Goal: Information Seeking & Learning: Learn about a topic

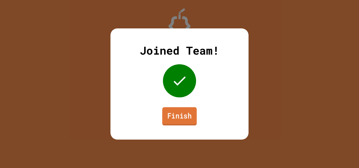
click at [176, 123] on link "Finish" at bounding box center [179, 116] width 35 height 18
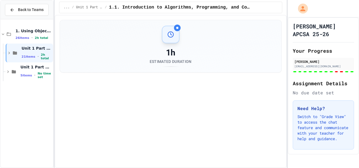
click at [10, 9] on icon at bounding box center [12, 9] width 5 height 5
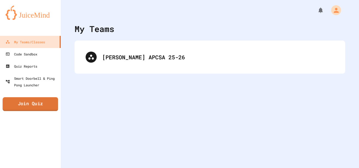
click at [41, 103] on link "Join Quiz" at bounding box center [30, 104] width 56 height 14
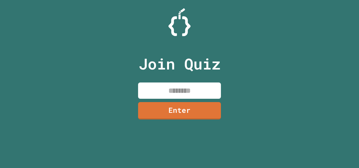
click at [172, 89] on input at bounding box center [179, 91] width 83 height 16
type input "********"
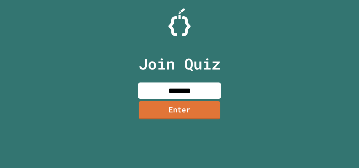
click at [183, 104] on link "Enter" at bounding box center [180, 110] width 82 height 18
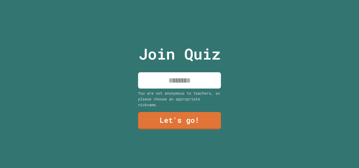
click at [189, 92] on div "You are not anonymous to teachers, so please choose an appropriate nickname." at bounding box center [179, 98] width 83 height 17
click at [190, 80] on input at bounding box center [179, 80] width 83 height 16
type input "*****"
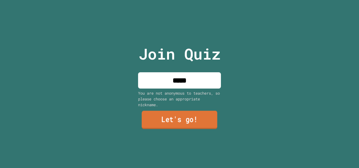
click at [183, 118] on link "Let's go!" at bounding box center [180, 120] width 76 height 18
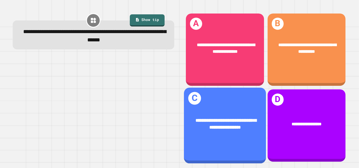
click at [241, 112] on div "**********" at bounding box center [225, 124] width 82 height 32
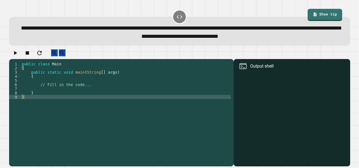
click at [150, 101] on div "public class Main { public static void main ( String [ ] args ) { // Fill in th…" at bounding box center [126, 111] width 210 height 99
click at [148, 91] on div "public class Main { public static void main ( String [ ] args ) { // Fill in th…" at bounding box center [126, 111] width 210 height 99
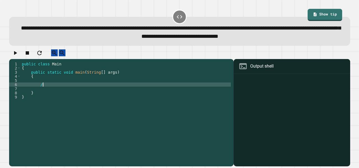
type textarea "*"
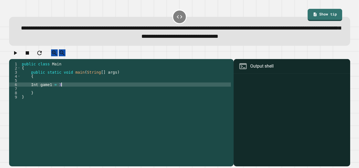
type textarea "**********"
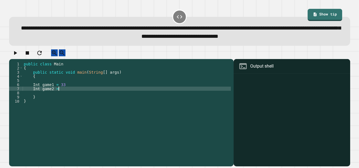
scroll to position [0, 2]
type textarea "**********"
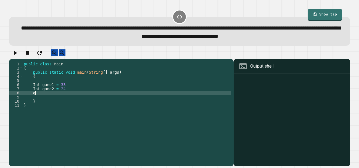
type textarea "*"
type textarea "**********"
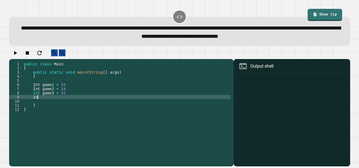
scroll to position [0, 1]
type textarea "**********"
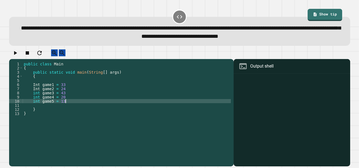
scroll to position [0, 2]
click at [41, 94] on div "public class Main { public static void main ( String [ ] args ) { Int game1 = 3…" at bounding box center [127, 111] width 208 height 99
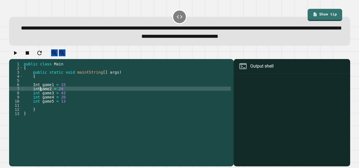
scroll to position [0, 1]
click at [40, 89] on div "public class Main { public static void main ( String [ ] args ) { Int game1 = 3…" at bounding box center [127, 111] width 208 height 99
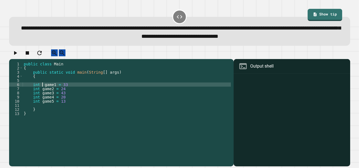
click at [69, 87] on div "public class Main { public static void main ( String [ ] args ) { int game1 = 3…" at bounding box center [127, 111] width 208 height 99
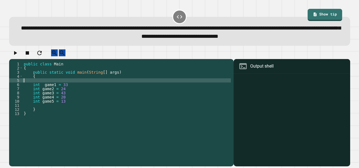
scroll to position [0, 0]
click at [74, 105] on div "public class Main { public static void main ( String [ ] args ) { int game1 = 3…" at bounding box center [127, 111] width 208 height 99
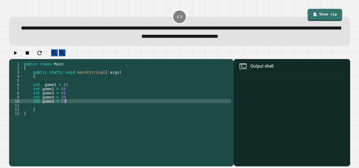
type textarea "**********"
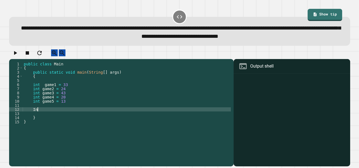
type textarea "*"
click at [45, 89] on div "public class Main { public static void main ( String [ ] args ) { int game1 = 3…" at bounding box center [127, 111] width 208 height 99
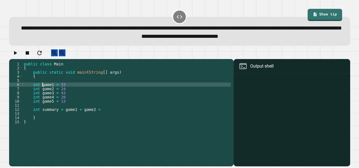
scroll to position [0, 2]
click at [101, 115] on div "public class Main { public static void main ( String [ ] args ) { int game1 = 3…" at bounding box center [127, 111] width 208 height 99
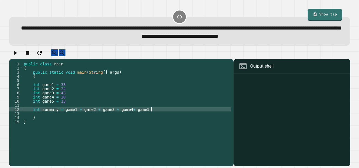
scroll to position [0, 9]
type textarea "**********"
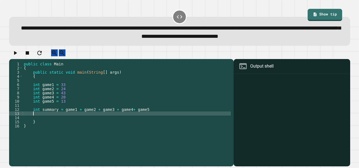
scroll to position [0, 0]
click at [72, 89] on div "public class Main { public static void main ( String [ ] args ) { int game1 = 3…" at bounding box center [127, 111] width 208 height 99
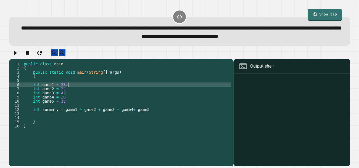
scroll to position [0, 2]
click at [73, 92] on div "public class Main { public static void main ( String [ ] args ) { int game1 = 3…" at bounding box center [127, 111] width 208 height 99
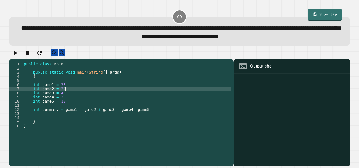
click at [73, 92] on div "public class Main { public static void main ( String [ ] args ) { int game1 = 3…" at bounding box center [127, 111] width 208 height 99
click at [74, 100] on div "public class Main { public static void main ( String [ ] args ) { int game1 = 3…" at bounding box center [127, 111] width 208 height 99
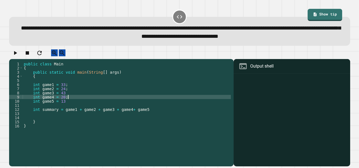
click at [73, 98] on div "public class Main { public static void main ( String [ ] args ) { int game1 = 3…" at bounding box center [127, 111] width 208 height 99
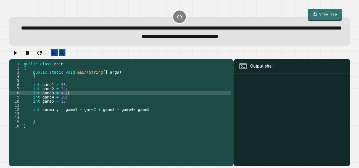
click at [75, 108] on div "public class Main { public static void main ( String [ ] args ) { int game1 = 3…" at bounding box center [127, 111] width 208 height 99
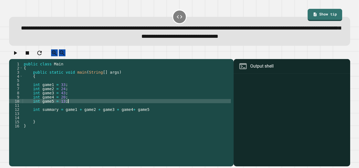
click at [160, 112] on div "public class Main { public static void main ( String [ ] args ) { int game1 = 3…" at bounding box center [127, 111] width 208 height 99
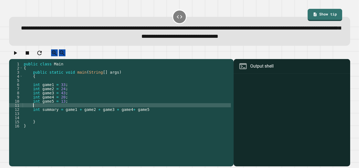
click at [162, 116] on div "public class Main { public static void main ( String [ ] args ) { int game1 = 3…" at bounding box center [127, 111] width 208 height 99
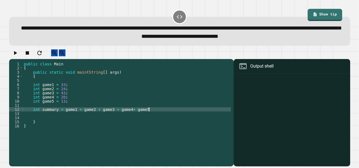
type textarea "**********"
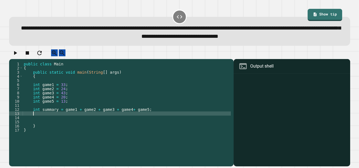
click at [19, 52] on button "button" at bounding box center [15, 52] width 7 height 7
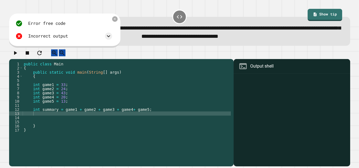
click at [164, 112] on div "public class Main { public static void main ( String [ ] args ) { int game1 = 3…" at bounding box center [127, 111] width 208 height 99
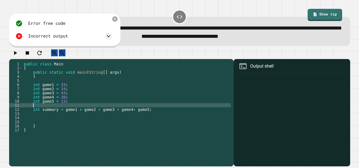
click at [164, 112] on div "public class Main { public static void main ( String [ ] args ) { int game1 = 3…" at bounding box center [127, 111] width 208 height 99
click at [165, 114] on div "public class Main { public static void main ( String [ ] args ) { int game1 = 3…" at bounding box center [127, 111] width 208 height 99
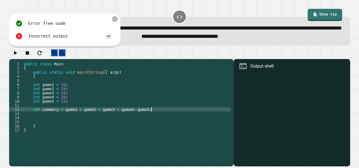
click at [243, 71] on icon at bounding box center [243, 66] width 9 height 9
click at [253, 70] on div "Output shell" at bounding box center [261, 66] width 23 height 7
click at [182, 121] on div "public class Main { public static void main ( String [ ] args ) { int game1 = 3…" at bounding box center [127, 111] width 208 height 99
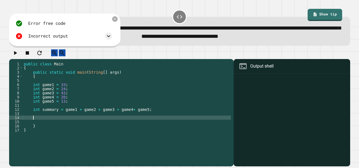
click at [180, 114] on div "public class Main { public static void main ( String [ ] args ) { int game1 = 3…" at bounding box center [127, 111] width 208 height 99
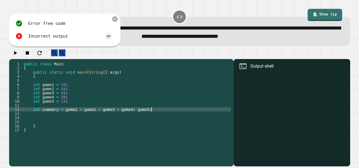
type textarea "**********"
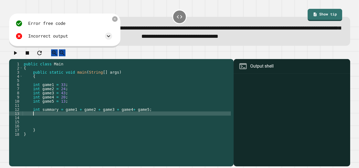
click at [59, 112] on div "public class Main { public static void main ( String [ ] args ) { int game1 = 3…" at bounding box center [127, 111] width 208 height 99
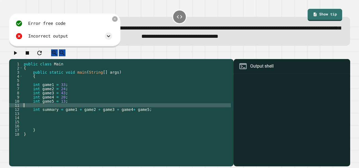
scroll to position [0, 0]
click at [59, 114] on div "public class Main { public static void main ( String [ ] args ) { int game1 = 3…" at bounding box center [127, 111] width 208 height 99
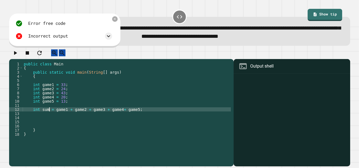
type textarea "**********"
click at [13, 56] on button "button" at bounding box center [15, 52] width 7 height 7
click at [117, 19] on div at bounding box center [115, 19] width 7 height 7
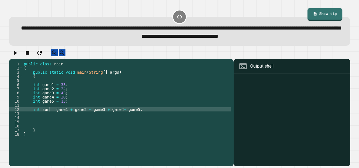
click at [308, 13] on link "Show tip" at bounding box center [325, 14] width 35 height 13
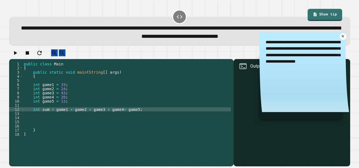
click at [344, 35] on link at bounding box center [343, 36] width 6 height 6
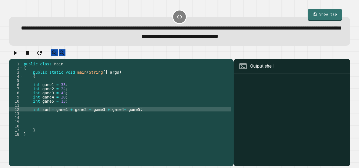
click at [70, 107] on div "public class Main { public static void main ( String [ ] args ) { int game1 = 3…" at bounding box center [127, 111] width 208 height 99
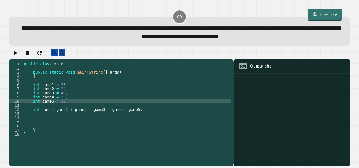
click at [70, 86] on div "public class Main { public static void main ( String [ ] args ) { int game1 = 3…" at bounding box center [127, 111] width 208 height 99
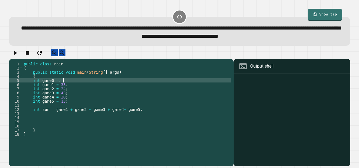
scroll to position [0, 2]
click at [41, 86] on div "public class Main { public static void main ( String [ ] args ) { int game0 = .…" at bounding box center [127, 111] width 208 height 99
click at [71, 86] on div "public class Main { public static void main ( String [ ] args ) { double game0 …" at bounding box center [127, 111] width 208 height 99
click at [146, 114] on div "public class Main { public static void main ( String [ ] args ) { double game0 …" at bounding box center [127, 111] width 208 height 99
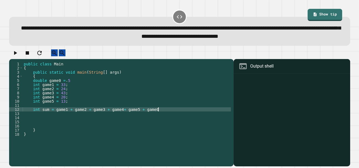
scroll to position [0, 9]
type textarea "**********"
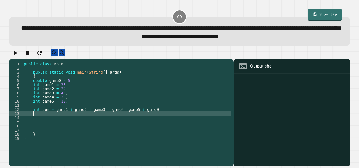
scroll to position [0, 0]
click at [14, 52] on icon "button" at bounding box center [15, 53] width 7 height 7
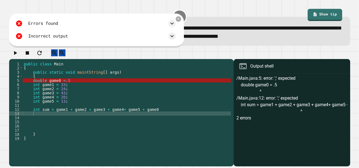
click at [78, 86] on div "public class Main { public static void main ( String [ ] args ) { double game0 …" at bounding box center [127, 111] width 208 height 99
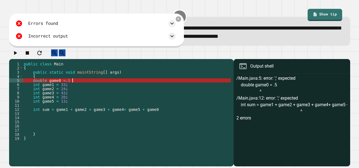
scroll to position [0, 3]
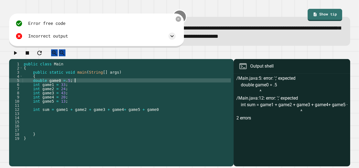
click at [172, 111] on div "public class Main { public static void main ( String [ ] args ) { double game0 …" at bounding box center [127, 111] width 208 height 99
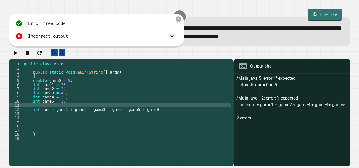
click at [174, 115] on div "public class Main { public static void main ( String [ ] args ) { double game0 …" at bounding box center [127, 111] width 208 height 99
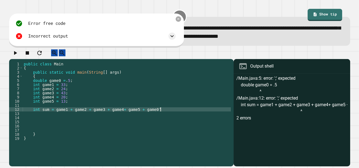
scroll to position [0, 9]
type textarea "**********"
click at [17, 52] on button "button" at bounding box center [15, 52] width 7 height 7
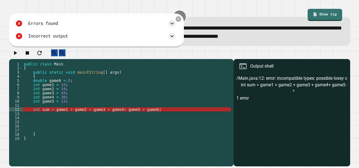
click at [181, 115] on div "public class Main { public static void main ( String [ ] args ) { double game0 …" at bounding box center [127, 111] width 208 height 99
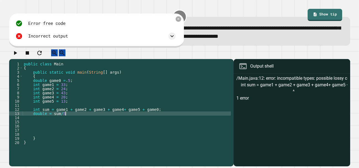
scroll to position [0, 2]
click at [19, 53] on icon "button" at bounding box center [15, 53] width 7 height 7
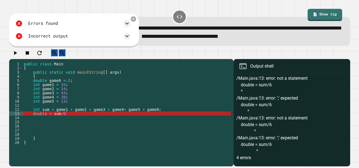
click at [122, 119] on div "public class Main { public static void main ( String [ ] args ) { double game0 …" at bounding box center [127, 111] width 208 height 99
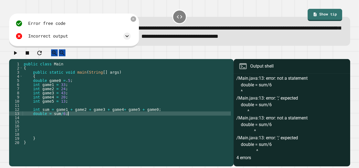
click at [16, 56] on icon "button" at bounding box center [15, 53] width 7 height 7
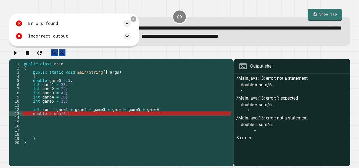
click at [64, 118] on div "public class Main { public static void main ( String [ ] args ) { double game0 …" at bounding box center [127, 111] width 208 height 99
click at [68, 117] on div "public class Main { public static void main ( String [ ] args ) { double game0 …" at bounding box center [127, 111] width 208 height 99
click at [65, 117] on div "public class Main { public static void main ( String [ ] args ) { double game0 …" at bounding box center [127, 111] width 208 height 99
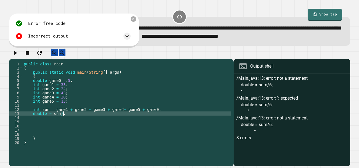
scroll to position [0, 3]
click at [158, 113] on div "public class Main { public static void main ( String [ ] args ) { double game0 …" at bounding box center [127, 111] width 208 height 99
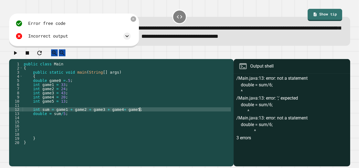
click at [18, 53] on icon "button" at bounding box center [15, 53] width 7 height 7
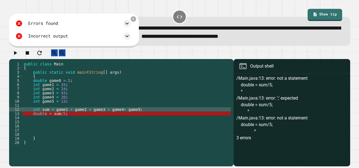
click at [75, 119] on div "public class Main { public static void main ( String [ ] args ) { double game0 …" at bounding box center [127, 111] width 208 height 99
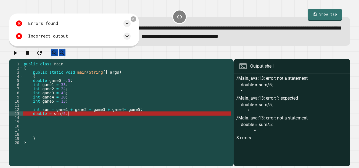
type textarea "**********"
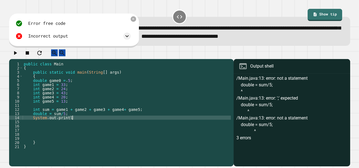
scroll to position [0, 3]
type textarea "**********"
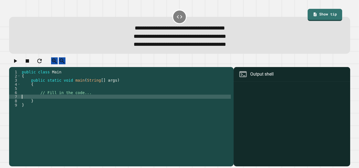
click at [72, 101] on div "public class Main { public static void main ( String [ ] args ) { // Fill in th…" at bounding box center [126, 115] width 210 height 91
click at [96, 96] on div "public class Main { public static void main ( String [ ] args ) { // Fill in th…" at bounding box center [126, 115] width 210 height 91
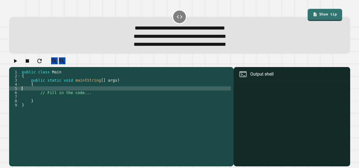
click at [96, 99] on div "public class Main { public static void main ( String [ ] args ) { // Fill in th…" at bounding box center [126, 115] width 210 height 91
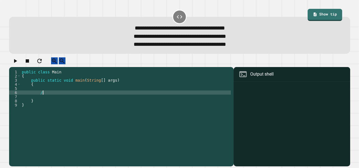
type textarea "*"
type textarea "**********"
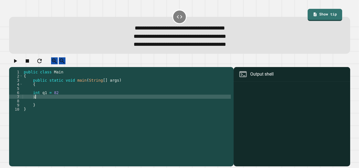
scroll to position [0, 1]
type textarea "**********"
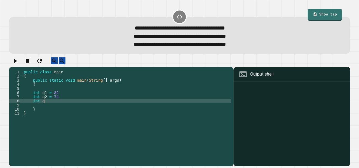
scroll to position [0, 1]
type textarea "**********"
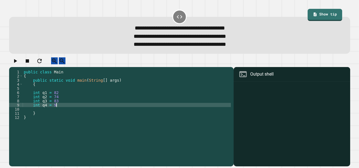
type textarea "**********"
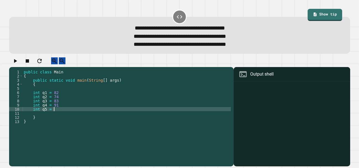
type textarea "**********"
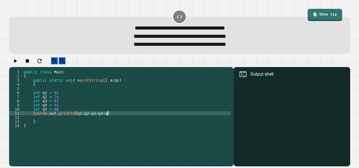
scroll to position [0, 6]
click at [114, 119] on div "public class Main { public static void main ( String [ ] args ) { int q1 = 82 i…" at bounding box center [127, 115] width 208 height 91
type textarea "**********"
click at [98, 96] on div "public class Main { public static void main ( String [ ] args ) { int q1 = 82 i…" at bounding box center [127, 115] width 208 height 91
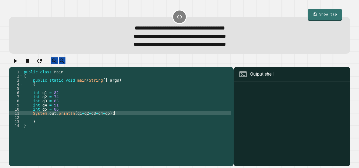
scroll to position [0, 0]
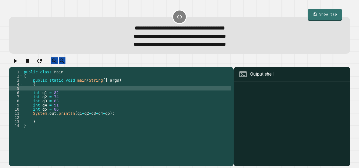
type textarea "*"
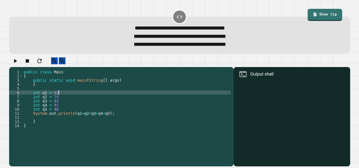
click at [99, 98] on div "public class Main { public static void main ( String [ ] args ) { int q1 = 82 i…" at bounding box center [127, 115] width 208 height 91
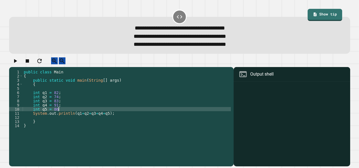
scroll to position [0, 2]
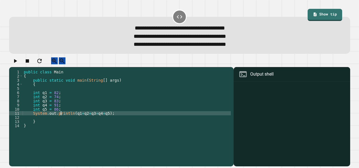
type textarea "**********"
click at [17, 63] on icon "button" at bounding box center [15, 61] width 3 height 4
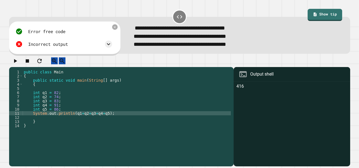
click at [135, 120] on div "public class Main { public static void main ( String [ ] args ) { int q1 = 82 ;…" at bounding box center [127, 115] width 208 height 91
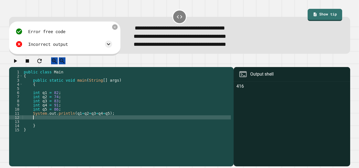
scroll to position [0, 0]
click at [117, 27] on div "Error free code 416 Incorrect output Expected output 83 83.2 My output 416" at bounding box center [64, 39] width 111 height 34
click at [116, 28] on icon at bounding box center [115, 27] width 4 height 4
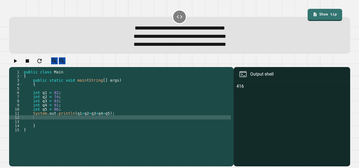
click at [39, 96] on div "public class Main { public static void main ( String [ ] args ) { int q1 = 82 ;…" at bounding box center [127, 115] width 208 height 91
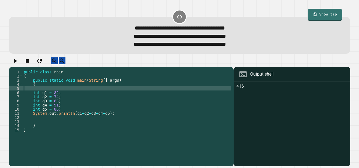
scroll to position [0, 0]
type textarea "*"
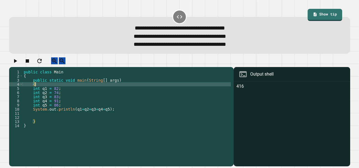
scroll to position [0, 1]
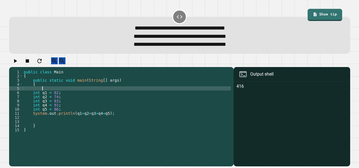
click at [40, 100] on div "public class Main { public static void main ( String [ ] args ) { int q1 = 82 ;…" at bounding box center [127, 115] width 208 height 91
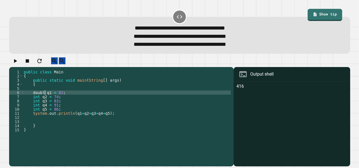
scroll to position [0, 1]
click at [40, 101] on div "public class Main { public static void main ( String [ ] args ) { double q1 = 8…" at bounding box center [127, 115] width 208 height 91
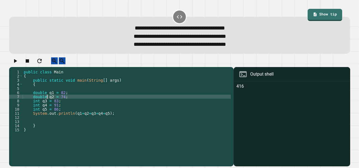
click at [40, 106] on div "public class Main { public static void main ( String [ ] args ) { double q1 = 8…" at bounding box center [127, 115] width 208 height 91
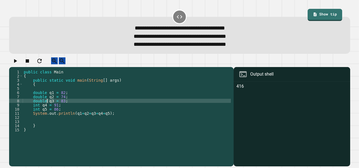
click at [40, 110] on div "public class Main { public static void main ( String [ ] args ) { double q1 = 8…" at bounding box center [127, 115] width 208 height 91
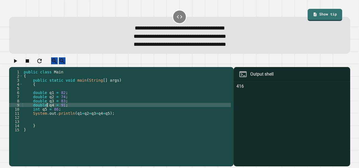
click at [40, 115] on div "public class Main { public static void main ( String [ ] args ) { double q1 = 8…" at bounding box center [127, 115] width 208 height 91
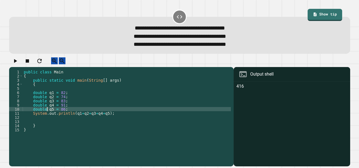
click at [66, 115] on div "public class Main { public static void main ( String [ ] args ) { double q1 = 8…" at bounding box center [127, 115] width 208 height 91
click at [66, 109] on div "public class Main { public static void main ( String [ ] args ) { double q1 = 8…" at bounding box center [127, 115] width 208 height 91
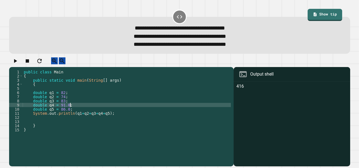
click at [65, 106] on div "public class Main { public static void main ( String [ ] args ) { double q1 = 8…" at bounding box center [127, 115] width 208 height 91
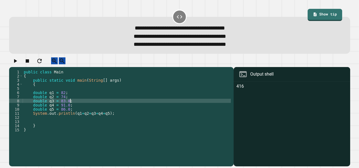
click at [65, 101] on div "public class Main { public static void main ( String [ ] args ) { double q1 = 8…" at bounding box center [127, 115] width 208 height 91
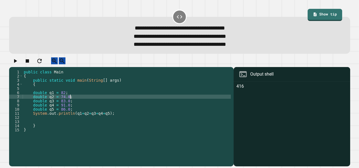
click at [65, 98] on div "public class Main { public static void main ( String [ ] args ) { double q1 = 8…" at bounding box center [127, 115] width 208 height 91
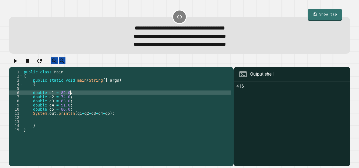
click at [119, 119] on div "public class Main { public static void main ( String [ ] args ) { double q1 = 8…" at bounding box center [127, 115] width 208 height 91
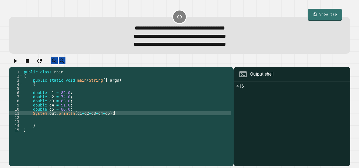
type textarea "**********"
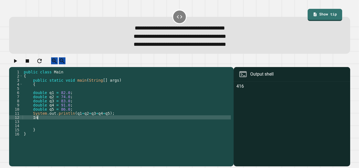
scroll to position [0, 1]
type textarea "*"
click at [47, 98] on div "public class Main { public static void main ( String [ ] args ) { double q1 = 8…" at bounding box center [127, 115] width 208 height 91
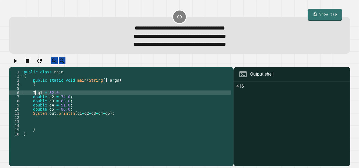
scroll to position [0, 1]
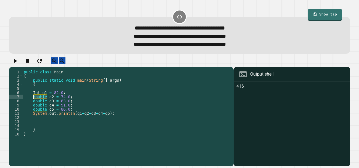
drag, startPoint x: 48, startPoint y: 103, endPoint x: 33, endPoint y: 102, distance: 14.9
click at [33, 102] on div "public class Main { public static void main ( String [ ] args ) { Int q1 = 82.0…" at bounding box center [127, 115] width 208 height 91
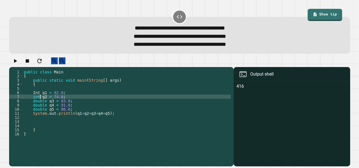
click at [35, 98] on div "public class Main { public static void main ( String [ ] args ) { Int q1 = 82.0…" at bounding box center [127, 115] width 208 height 91
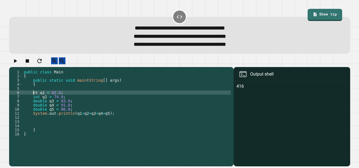
scroll to position [0, 1]
click at [49, 106] on div "public class Main { public static void main ( String [ ] args ) { int q1 = 82.0…" at bounding box center [127, 115] width 208 height 91
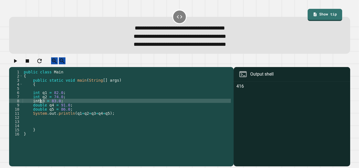
scroll to position [0, 1]
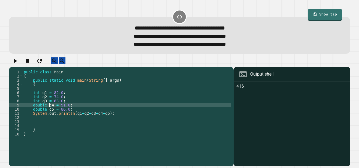
click at [49, 109] on div "public class Main { public static void main ( String [ ] args ) { int q1 = 82.0…" at bounding box center [127, 115] width 208 height 91
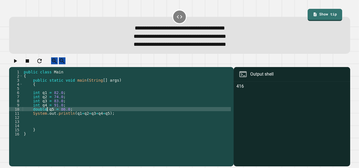
click at [48, 114] on div "public class Main { public static void main ( String [ ] args ) { int q1 = 82.0…" at bounding box center [127, 115] width 208 height 91
click at [118, 118] on div "public class Main { public static void main ( String [ ] args ) { int q1 = 82.0…" at bounding box center [127, 115] width 208 height 91
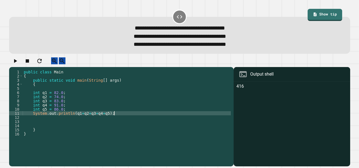
type textarea "**********"
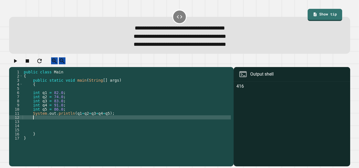
scroll to position [0, 0]
paste textarea "******"
type textarea "******"
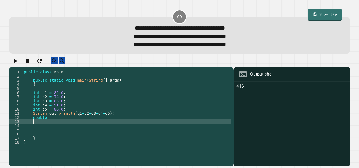
paste textarea "******"
type textarea "******"
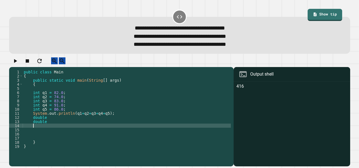
paste textarea "******"
type textarea "******"
paste textarea "******"
type textarea "******"
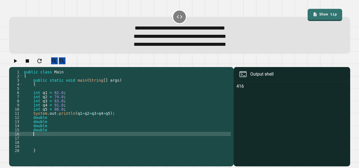
paste textarea "******"
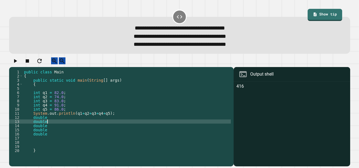
click at [56, 125] on div "public class Main { public static void main ( String [ ] args ) { int q1 = 82.0…" at bounding box center [127, 115] width 208 height 91
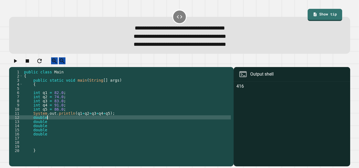
click at [54, 123] on div "public class Main { public static void main ( String [ ] args ) { int q1 = 82.0…" at bounding box center [127, 115] width 208 height 91
click at [63, 96] on div "public class Main { public static void main ( String [ ] args ) { int q1 = 82.0…" at bounding box center [127, 115] width 208 height 91
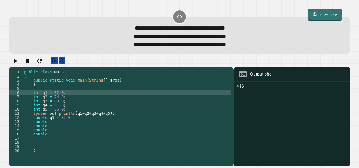
scroll to position [0, 2]
click at [64, 102] on div "public class Main { public static void main ( String [ ] args ) { int q1 = 82 .…" at bounding box center [127, 115] width 208 height 91
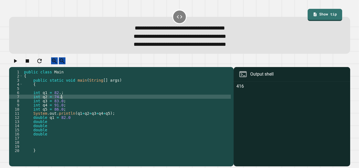
click at [64, 105] on div "public class Main { public static void main ( String [ ] args ) { int q1 = 82 .…" at bounding box center [127, 115] width 208 height 91
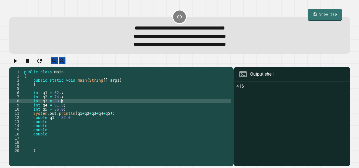
click at [64, 110] on div "public class Main { public static void main ( String [ ] args ) { int q1 = 82 .…" at bounding box center [127, 115] width 208 height 91
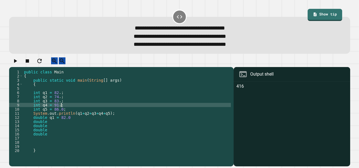
click at [64, 114] on div "public class Main { public static void main ( String [ ] args ) { int q1 = 82 .…" at bounding box center [127, 115] width 208 height 91
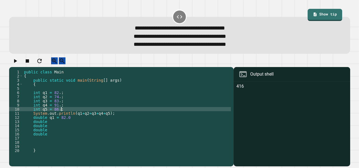
click at [75, 122] on div "public class Main { public static void main ( String [ ] args ) { int q1 = 82 .…" at bounding box center [127, 115] width 208 height 91
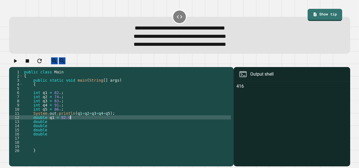
type textarea "**********"
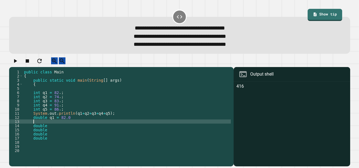
scroll to position [0, 0]
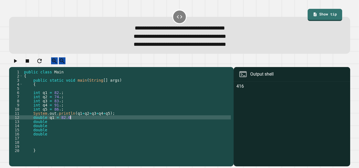
click at [73, 128] on div "public class Main { public static void main ( String [ ] args ) { int q1 = 82 .…" at bounding box center [127, 115] width 208 height 91
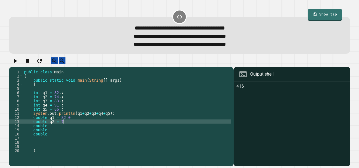
scroll to position [0, 2]
type textarea "**********"
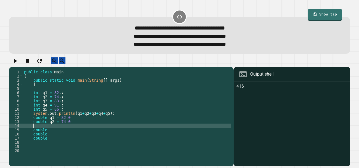
scroll to position [0, 0]
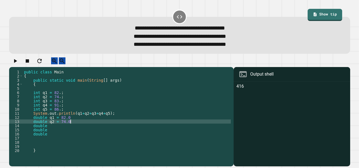
click at [74, 130] on div "public class Main { public static void main ( String [ ] args ) { int q1 = 82 .…" at bounding box center [127, 115] width 208 height 91
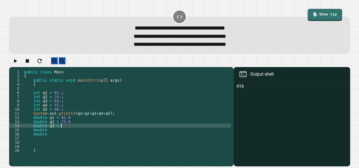
scroll to position [0, 2]
type textarea "**********"
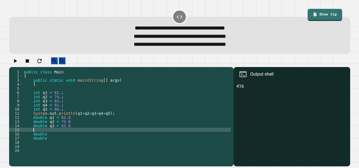
scroll to position [0, 0]
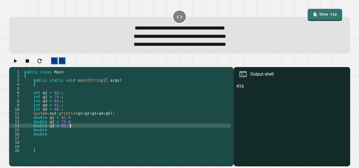
click at [77, 135] on div "public class Main { public static void main ( String [ ] args ) { int q1 = 82 .…" at bounding box center [127, 115] width 208 height 91
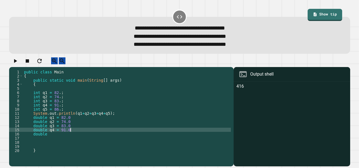
scroll to position [0, 3]
click at [78, 140] on div "public class Main { public static void main ( String [ ] args ) { int q1 = 82 .…" at bounding box center [127, 115] width 208 height 91
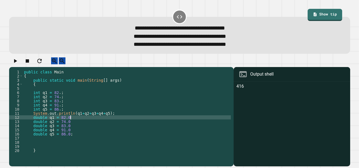
click at [73, 123] on div "public class Main { public static void main ( String [ ] args ) { int q1 = 82 .…" at bounding box center [127, 115] width 208 height 91
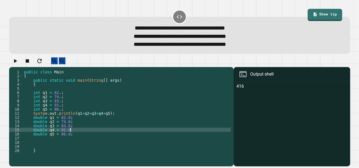
type textarea "**********"
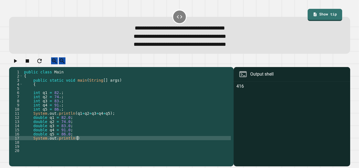
scroll to position [0, 4]
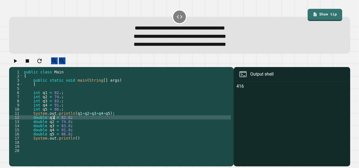
click at [54, 122] on div "public class Main { public static void main ( String [ ] args ) { int q1 = 82 .…" at bounding box center [127, 115] width 208 height 91
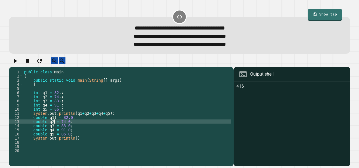
click at [54, 127] on div "public class Main { public static void main ( String [ ] args ) { int q1 = 82 .…" at bounding box center [127, 115] width 208 height 91
click at [54, 131] on div "public class Main { public static void main ( String [ ] args ) { int q1 = 82 .…" at bounding box center [127, 115] width 208 height 91
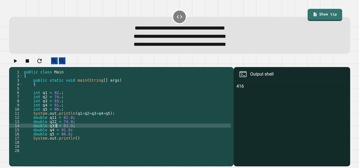
click at [54, 133] on div "public class Main { public static void main ( String [ ] args ) { int q1 = 82 .…" at bounding box center [127, 115] width 208 height 91
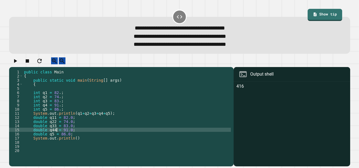
click at [56, 140] on div "public class Main { public static void main ( String [ ] args ) { int q1 = 82 .…" at bounding box center [127, 115] width 208 height 91
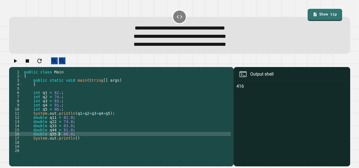
click at [77, 144] on div "public class Main { public static void main ( String [ ] args ) { int q1 = 82 .…" at bounding box center [127, 115] width 208 height 91
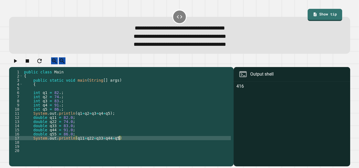
scroll to position [0, 7]
click at [147, 141] on div "public class Main { public static void main ( String [ ] args ) { int q1 = 82 .…" at bounding box center [127, 115] width 208 height 91
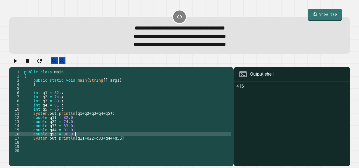
scroll to position [0, 3]
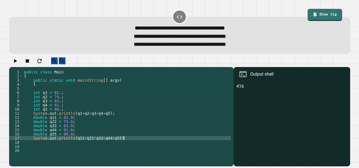
click at [147, 144] on div "public class Main { public static void main ( String [ ] args ) { int q1 = 82 .…" at bounding box center [127, 115] width 208 height 91
type textarea "**********"
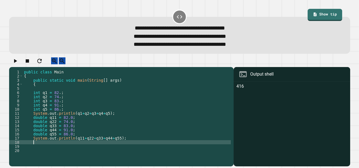
click at [19, 64] on button "button" at bounding box center [15, 60] width 7 height 7
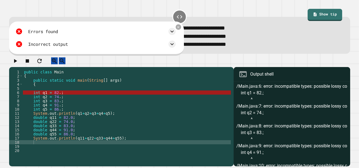
click at [62, 99] on div "public class Main { public static void main ( String [ ] args ) { int q1 = 82 .…" at bounding box center [127, 115] width 208 height 91
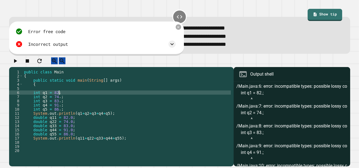
click at [62, 105] on div "public class Main { public static void main ( String [ ] args ) { int q1 = 82 ;…" at bounding box center [127, 115] width 208 height 91
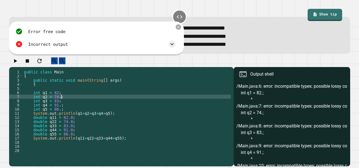
click at [61, 103] on div "public class Main { public static void main ( String [ ] args ) { int q1 = 82 ;…" at bounding box center [127, 115] width 208 height 91
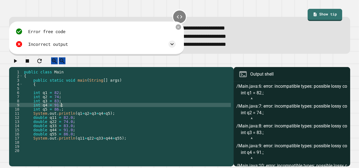
click at [61, 112] on div "public class Main { public static void main ( String [ ] args ) { int q1 = 82 ;…" at bounding box center [127, 115] width 208 height 91
click at [61, 114] on div "public class Main { public static void main ( String [ ] args ) { int q1 = 82 ;…" at bounding box center [127, 115] width 208 height 91
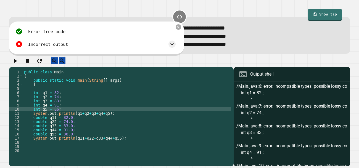
click at [18, 64] on icon "button" at bounding box center [15, 61] width 7 height 7
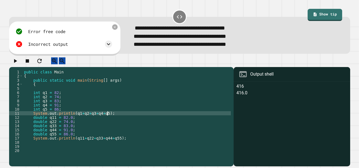
click at [108, 120] on div "public class Main { public static void main ( String [ ] args ) { int q1 = 82 ;…" at bounding box center [127, 115] width 208 height 91
click at [126, 120] on div "public class Main { public static void main ( String [ ] args ) { int q1 = 82 ;…" at bounding box center [127, 115] width 208 height 91
type textarea "**********"
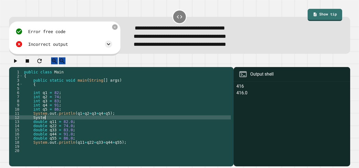
scroll to position [0, 1]
type textarea "*"
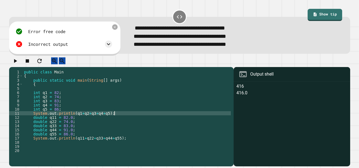
click at [110, 119] on div "public class Main { public static void main ( String [ ] args ) { int q1 = 82 ;…" at bounding box center [127, 115] width 208 height 91
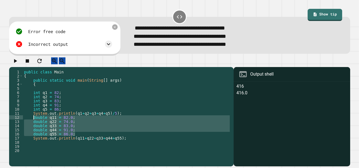
drag, startPoint x: 80, startPoint y: 139, endPoint x: 32, endPoint y: 123, distance: 49.7
click at [32, 123] on div "public class Main { public static void main ( String [ ] args ) { int q1 = 82 ;…" at bounding box center [127, 115] width 208 height 91
click at [122, 143] on div "public class Main { public static void main ( String [ ] args ) { int q1 = 82 ;…" at bounding box center [127, 115] width 208 height 91
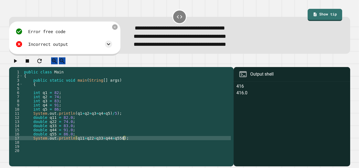
scroll to position [0, 7]
click at [15, 64] on icon "button" at bounding box center [15, 61] width 7 height 7
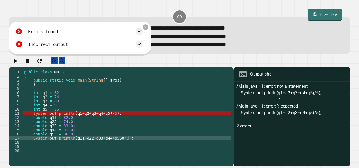
click at [77, 119] on div "public class Main { public static void main ( String [ ] args ) { int q1 = 82 ;…" at bounding box center [127, 115] width 208 height 91
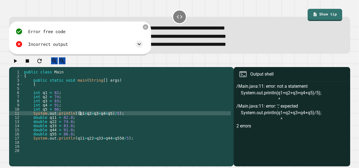
scroll to position [0, 4]
click at [129, 144] on div "public class Main { public static void main ( String [ ] args ) { int q1 = 82 ;…" at bounding box center [127, 115] width 208 height 91
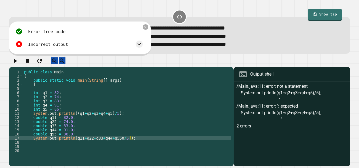
scroll to position [0, 7]
click at [123, 143] on div "public class Main { public static void main ( String [ ] args ) { int q1 = 82 ;…" at bounding box center [127, 115] width 208 height 91
click at [77, 143] on div "public class Main { public static void main ( String [ ] args ) { int q1 = 82 ;…" at bounding box center [127, 115] width 208 height 91
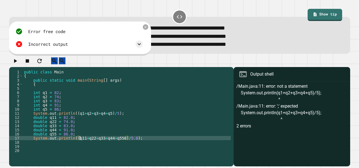
click at [19, 64] on icon "button" at bounding box center [15, 61] width 7 height 7
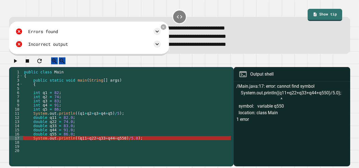
click at [129, 144] on div "public class Main { public static void main ( String [ ] args ) { int q1 = 82 ;…" at bounding box center [127, 115] width 208 height 91
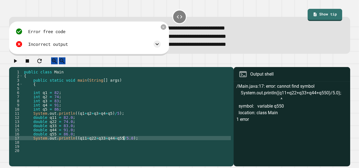
scroll to position [0, 7]
click at [79, 144] on div "public class Main { public static void main ( String [ ] args ) { int q1 = 82 ;…" at bounding box center [127, 115] width 208 height 91
click at [66, 114] on div "public class Main { public static void main ( String [ ] args ) { int q1 = 82 ;…" at bounding box center [127, 115] width 208 height 91
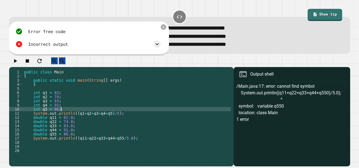
scroll to position [0, 2]
type textarea "**********"
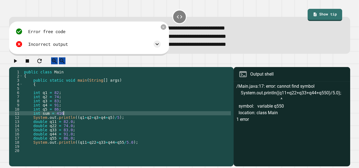
click at [79, 143] on div "public class Main { public static void main ( String [ ] args ) { int q1 = 82 ;…" at bounding box center [127, 115] width 208 height 91
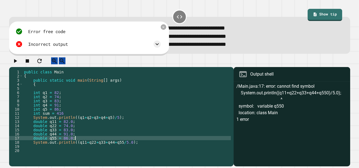
type textarea "**********"
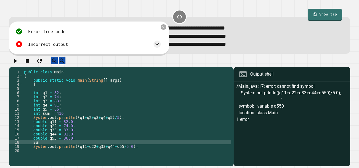
scroll to position [0, 1]
type textarea "*"
click at [135, 152] on div "public class Main { public static void main ( String [ ] args ) { int q1 = 82 ;…" at bounding box center [127, 115] width 208 height 91
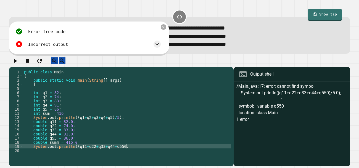
scroll to position [0, 7]
click at [79, 153] on div "public class Main { public static void main ( String [ ] args ) { int q1 = 82 ;…" at bounding box center [127, 115] width 208 height 91
click at [112, 122] on div "public class Main { public static void main ( String [ ] args ) { int q1 = 82 ;…" at bounding box center [127, 115] width 208 height 91
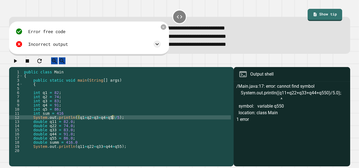
click at [115, 122] on div "public class Main { public static void main ( String [ ] args ) { int q1 = 82 ;…" at bounding box center [127, 115] width 208 height 91
click at [78, 121] on div "public class Main { public static void main ( String [ ] args ) { int q1 = 82 ;…" at bounding box center [127, 115] width 208 height 91
click at [79, 122] on div "public class Main { public static void main ( String [ ] args ) { int q1 = 82 ;…" at bounding box center [127, 115] width 208 height 91
type textarea "**********"
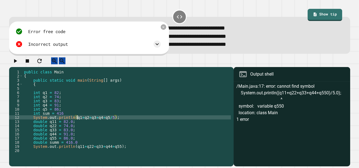
click at [134, 155] on div "public class Main { public static void main ( String [ ] args ) { int q1 = 82 ;…" at bounding box center [127, 115] width 208 height 91
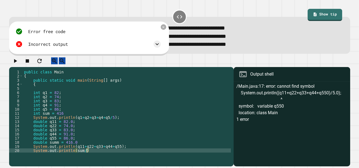
scroll to position [0, 4]
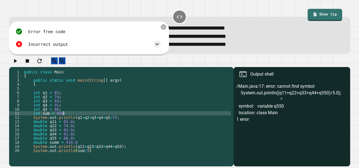
click at [68, 117] on div "public class Main { public static void main ( String [ ] args ) { int q1 = 82 ;…" at bounding box center [127, 115] width 208 height 91
type textarea "*"
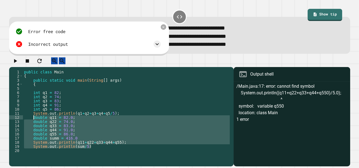
drag, startPoint x: 93, startPoint y: 152, endPoint x: 33, endPoint y: 124, distance: 65.6
click at [33, 124] on div "public class Main { public static void main ( String [ ] args ) { int q1 = 82 ;…" at bounding box center [127, 115] width 208 height 91
type textarea "**********"
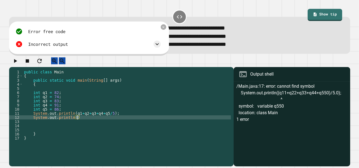
scroll to position [0, 4]
type textarea "**********"
click at [98, 122] on div "public class Main { public static void main ( String [ ] args ) { int q1 = 82 ;…" at bounding box center [127, 115] width 208 height 91
click at [96, 122] on div "public class Main { public static void main ( String [ ] args ) { int q1 = 82 ;…" at bounding box center [127, 115] width 208 height 91
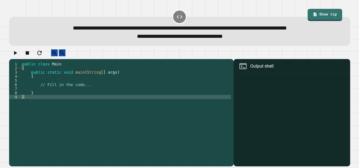
click at [106, 88] on div "public class Main { public static void main ( String [ ] args ) { // Fill in th…" at bounding box center [126, 111] width 210 height 99
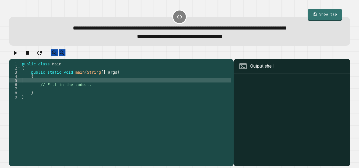
click at [109, 90] on div "public class Main { public static void main ( String [ ] args ) { // Fill in th…" at bounding box center [126, 111] width 210 height 99
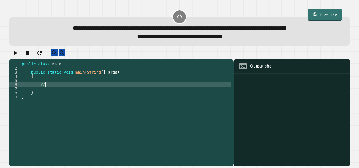
type textarea "*"
click at [202, 101] on div "public class Main { public static void main ( String [ ] args ) { } }" at bounding box center [126, 111] width 210 height 99
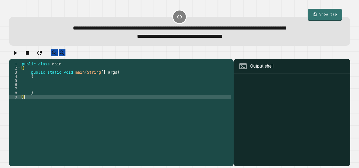
click at [201, 93] on div "public class Main { public static void main ( String [ ] args ) { } }" at bounding box center [126, 111] width 210 height 99
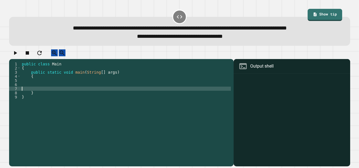
click at [201, 88] on div "public class Main { public static void main ( String [ ] args ) { } }" at bounding box center [126, 111] width 210 height 99
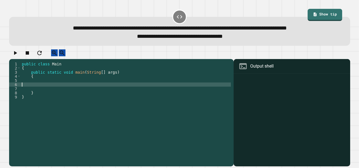
type textarea "*"
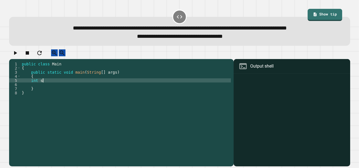
scroll to position [0, 1]
type textarea "******"
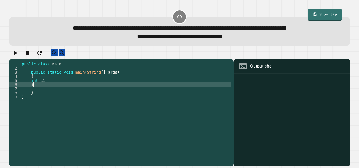
scroll to position [0, 1]
type textarea "******"
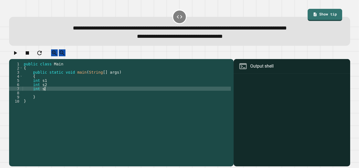
type textarea "******"
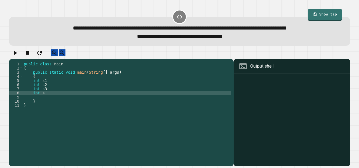
type textarea "******"
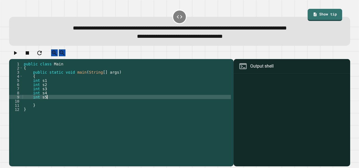
scroll to position [0, 1]
type textarea "******"
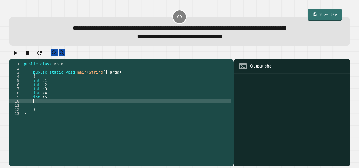
type textarea "*"
click at [155, 103] on div "public class Main { public static void main ( String [ ] args ) { int s1 int s2…" at bounding box center [127, 111] width 208 height 99
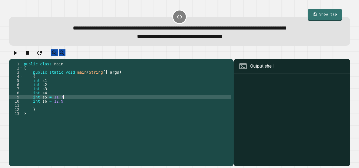
click at [146, 94] on div "public class Main { public static void main ( String [ ] args ) { int s1 int s2…" at bounding box center [127, 111] width 208 height 99
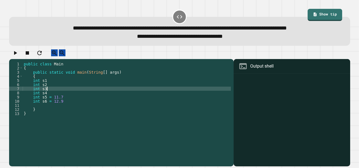
click at [145, 99] on div "public class Main { public static void main ( String [ ] args ) { int s1 int s2…" at bounding box center [127, 111] width 208 height 99
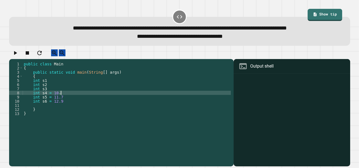
scroll to position [0, 2]
click at [143, 93] on div "public class Main { public static void main ( String [ ] args ) { int s1 int s2…" at bounding box center [127, 111] width 208 height 99
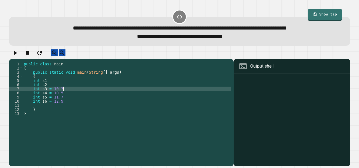
click at [141, 87] on div "public class Main { public static void main ( String [ ] args ) { int s1 int s2…" at bounding box center [127, 111] width 208 height 99
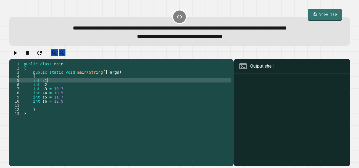
click at [141, 90] on div "public class Main { public static void main ( String [ ] args ) { int s1 int s2…" at bounding box center [127, 111] width 208 height 99
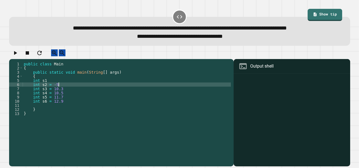
scroll to position [0, 2]
click at [134, 81] on div "public class Main { public static void main ( String [ ] args ) { int s1 int s2…" at bounding box center [127, 111] width 208 height 99
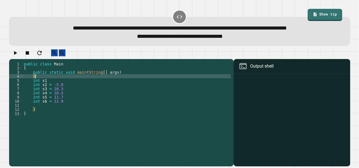
click at [134, 85] on div "public class Main { public static void main ( String [ ] args ) { int s1 int s2…" at bounding box center [127, 111] width 208 height 99
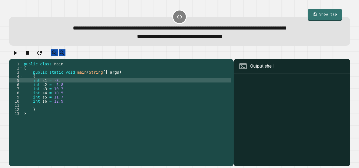
type textarea "**********"
click at [143, 116] on div "public class Main { public static void main ( String [ ] args ) { int s1 = -8.4…" at bounding box center [127, 111] width 208 height 99
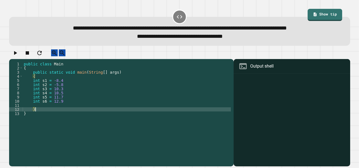
click at [142, 116] on div "public class Main { public static void main ( String [ ] args ) { int s1 = -8.4…" at bounding box center [127, 111] width 208 height 99
click at [140, 114] on div "public class Main { public static void main ( String [ ] args ) { int s1 = -8.4…" at bounding box center [127, 111] width 208 height 99
click at [138, 112] on div "public class Main { public static void main ( String [ ] args ) { int s1 = -8.4…" at bounding box center [127, 111] width 208 height 99
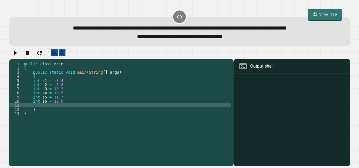
scroll to position [0, 0]
click at [67, 108] on div "public class Main { public static void main ( String [ ] args ) { int s1 = -8.4…" at bounding box center [127, 111] width 208 height 99
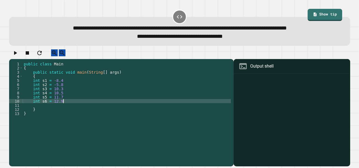
click at [68, 111] on div "public class Main { public static void main ( String [ ] args ) { int s1 = -8.4…" at bounding box center [127, 111] width 208 height 99
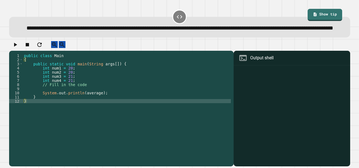
click at [70, 105] on div "public class Main { public static void main ( String args [ ]) { int num1 = 20 …" at bounding box center [127, 103] width 208 height 99
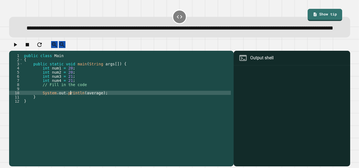
click at [92, 98] on div "public class Main { public static void main ( String args [ ]) { int num1 = 20 …" at bounding box center [127, 103] width 208 height 99
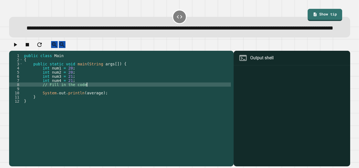
click at [92, 98] on div "public class Main { public static void main ( String args [ ]) { int num1 = 20 …" at bounding box center [127, 103] width 208 height 99
type textarea "*"
click at [133, 96] on div "public class Main { public static void main ( String args [ ]) { int num1 = 20 …" at bounding box center [127, 103] width 208 height 99
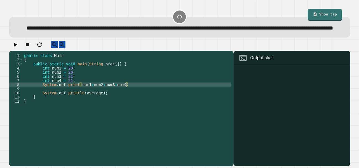
scroll to position [0, 3]
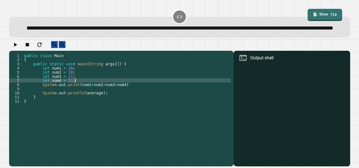
click at [135, 99] on div "public class Main { public static void main ( String args [ ]) { int num1 = 20 …" at bounding box center [127, 103] width 208 height 99
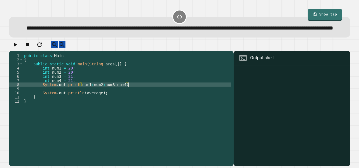
type textarea "**********"
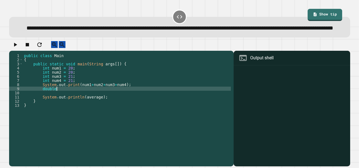
scroll to position [0, 2]
type textarea "*"
click at [82, 98] on div "public class Main { public static void main ( String args [ ]) { int num1 = 20 …" at bounding box center [127, 103] width 208 height 99
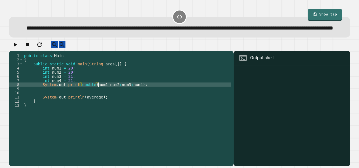
scroll to position [0, 5]
click at [141, 97] on div "public class Main { public static void main ( String args [ ]) { int num1 = 20 …" at bounding box center [127, 103] width 208 height 99
click at [13, 48] on button "button" at bounding box center [15, 44] width 7 height 7
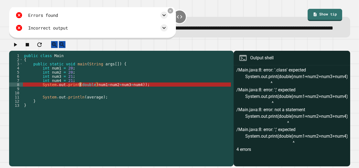
click at [79, 98] on div "public class Main { public static void main ( String args [ ]) { int num1 = 20 …" at bounding box center [127, 103] width 208 height 99
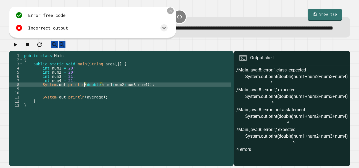
click at [171, 13] on icon at bounding box center [170, 11] width 4 height 4
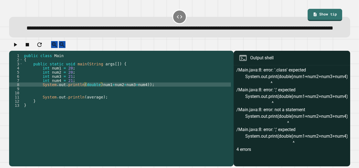
click at [17, 47] on icon "button" at bounding box center [15, 45] width 3 height 4
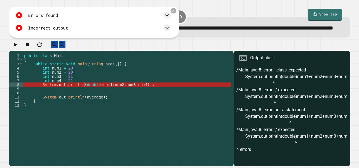
click at [103, 96] on div "public class Main { public static void main ( String args [ ]) { int num1 = 20 …" at bounding box center [127, 103] width 208 height 99
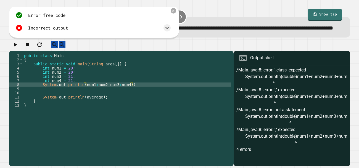
click at [133, 97] on div "public class Main { public static void main ( String args [ ]) { int num1 = 20 …" at bounding box center [127, 103] width 208 height 99
click at [101, 109] on div "public class Main { public static void main ( String args [ ]) { int num1 = 20 …" at bounding box center [127, 103] width 208 height 99
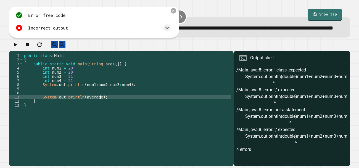
click at [103, 109] on div "public class Main { public static void main ( String args [ ]) { int num1 = 20 …" at bounding box center [127, 103] width 208 height 99
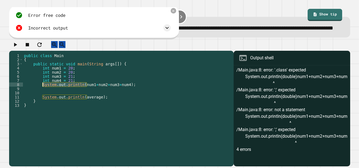
drag, startPoint x: 86, startPoint y: 97, endPoint x: 43, endPoint y: 98, distance: 43.4
click at [43, 98] on div "public class Main { public static void main ( String args [ ]) { int num1 = 20 …" at bounding box center [127, 103] width 208 height 99
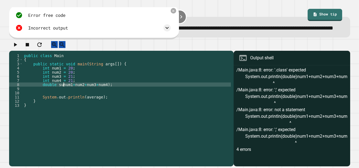
scroll to position [0, 3]
click at [116, 96] on div "public class Main { public static void main ( String args [ ]) { int num1 = 20 …" at bounding box center [127, 103] width 208 height 99
type textarea "**********"
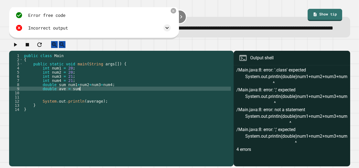
scroll to position [0, 4]
click at [67, 96] on div "public class Main { public static void main ( String args [ ]) { int num1 = 20 …" at bounding box center [127, 103] width 208 height 99
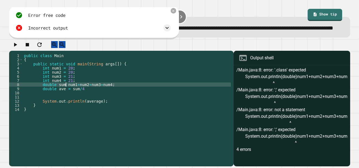
scroll to position [0, 3]
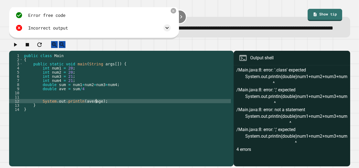
click at [96, 114] on div "public class Main { public static void main ( String args [ ]) { int num1 = 20 …" at bounding box center [127, 103] width 208 height 99
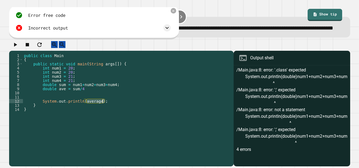
click at [96, 114] on div "public class Main { public static void main ( String args [ ]) { int num1 = 20 …" at bounding box center [127, 99] width 208 height 91
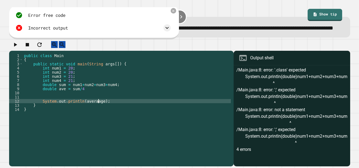
scroll to position [0, 5]
click at [105, 115] on div "public class Main { public static void main ( String args [ ]) { int num1 = 20 …" at bounding box center [127, 103] width 208 height 99
click at [17, 47] on icon "button" at bounding box center [15, 45] width 3 height 4
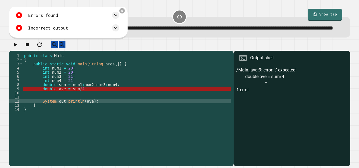
click at [92, 103] on div "public class Main { public static void main ( String args [ ]) { int num1 = 20 …" at bounding box center [127, 103] width 208 height 99
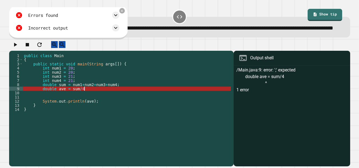
scroll to position [0, 4]
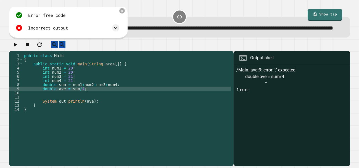
type textarea "**********"
click at [16, 48] on icon "button" at bounding box center [15, 44] width 7 height 7
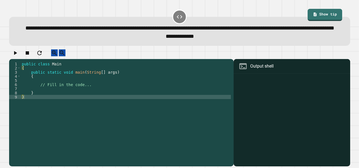
click at [99, 99] on div "public class Main { public static void main ( String [ ] args ) { // Fill in th…" at bounding box center [126, 107] width 210 height 91
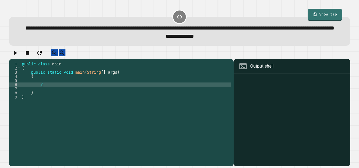
type textarea "*"
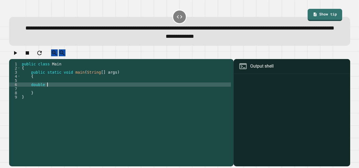
type textarea "*********"
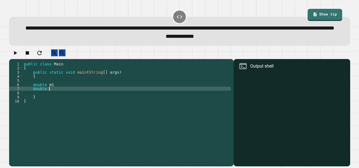
type textarea "*********"
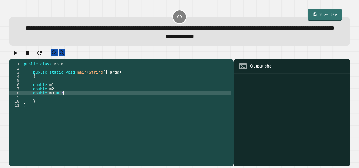
scroll to position [0, 2]
click at [97, 102] on div "public class Main { public static void main ( String [ ] args ) { double m1 dou…" at bounding box center [127, 107] width 208 height 91
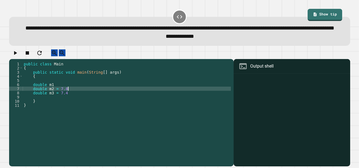
click at [96, 98] on div "public class Main { public static void main ( String [ ] args ) { double m1 dou…" at bounding box center [127, 107] width 208 height 91
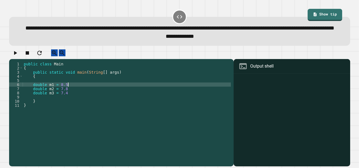
click at [98, 106] on div "public class Main { public static void main ( String [ ] args ) { double m1 = 8…" at bounding box center [127, 107] width 208 height 91
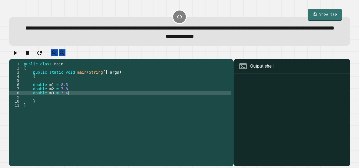
type textarea "**********"
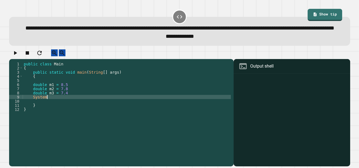
scroll to position [0, 1]
click at [331, 11] on link "Show tip" at bounding box center [324, 14] width 31 height 13
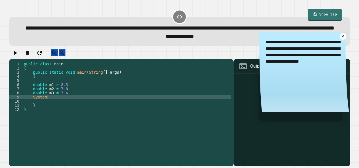
click at [342, 39] on icon at bounding box center [343, 36] width 4 height 4
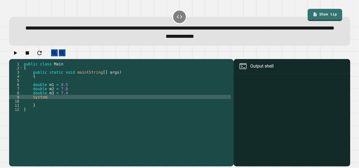
click at [342, 40] on div "**********" at bounding box center [180, 36] width 327 height 8
click at [148, 111] on div "public class Main { public static void main ( String [ ] args ) { double m1 = 8…" at bounding box center [127, 107] width 208 height 91
type textarea "*"
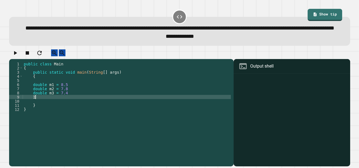
type textarea "*"
type textarea "**********"
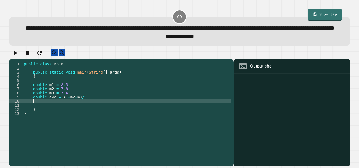
scroll to position [0, 0]
click at [81, 108] on div "public class Main { public static void main ( String [ ] args ) { double m1 = 8…" at bounding box center [127, 107] width 208 height 91
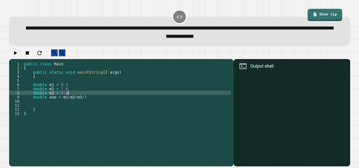
click at [82, 110] on div "public class Main { public static void main ( String [ ] args ) { double m1 = 8…" at bounding box center [127, 107] width 208 height 91
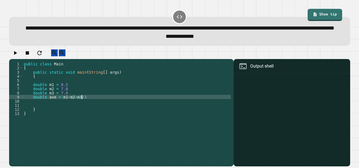
scroll to position [0, 4]
click at [62, 111] on div "public class Main { public static void main ( String [ ] args ) { double m1 = 8…" at bounding box center [127, 107] width 208 height 91
click at [94, 111] on div "public class Main { public static void main ( String [ ] args ) { double m1 = 8…" at bounding box center [127, 107] width 208 height 91
type textarea "**********"
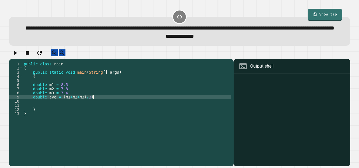
scroll to position [0, 0]
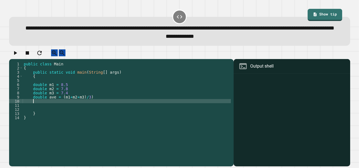
click at [114, 109] on div "public class Main { public static void main ( String [ ] args ) { double m1 = 8…" at bounding box center [127, 107] width 208 height 91
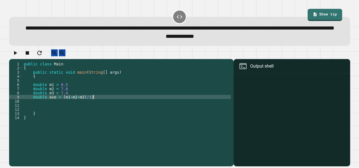
type textarea "**********"
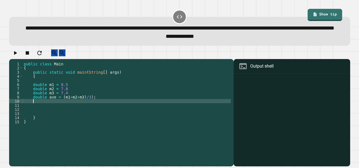
click at [63, 111] on div "public class Main { public static void main ( String [ ] args ) { double m1 = 8…" at bounding box center [127, 107] width 208 height 91
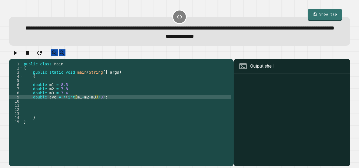
scroll to position [0, 4]
click at [66, 111] on div "public class Main { public static void main ( String [ ] args ) { double m1 = 8…" at bounding box center [127, 107] width 208 height 91
click at [47, 110] on div "public class Main { public static void main ( String [ ] args ) { double m1 = 8…" at bounding box center [127, 107] width 208 height 91
type textarea "**********"
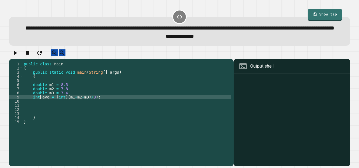
click at [105, 111] on div "public class Main { public static void main ( String [ ] args ) { double m1 = 8…" at bounding box center [127, 107] width 208 height 91
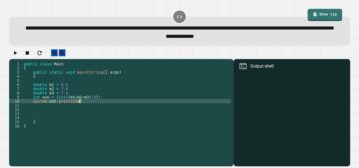
scroll to position [0, 4]
click at [114, 116] on div "public class Main { public static void main ( String [ ] args ) { double m1 = 8…" at bounding box center [127, 107] width 208 height 91
click at [19, 56] on button "button" at bounding box center [15, 52] width 7 height 7
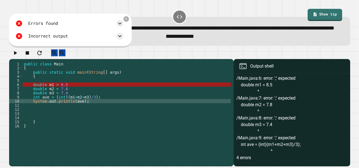
click at [75, 99] on div "public class Main { public static void main ( String [ ] args ) { double m1 = 8…" at bounding box center [127, 107] width 208 height 91
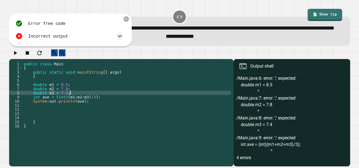
click at [12, 56] on button "button" at bounding box center [15, 52] width 7 height 7
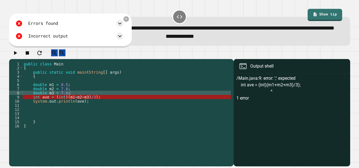
click at [67, 111] on div "public class Main { public static void main ( String [ ] args ) { double m1 = 8…" at bounding box center [127, 107] width 208 height 91
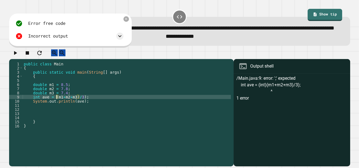
click at [17, 56] on icon "button" at bounding box center [15, 53] width 7 height 7
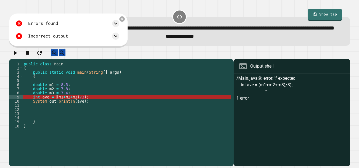
click at [56, 110] on div "public class Main { public static void main ( String [ ] args ) { double m1 = 8…" at bounding box center [127, 107] width 208 height 91
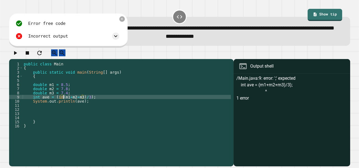
scroll to position [0, 3]
click at [109, 110] on div "public class Main { public static void main ( String [ ] args ) { double m1 = 8…" at bounding box center [127, 107] width 208 height 91
click at [69, 109] on div "public class Main { public static void main ( String [ ] args ) { double m1 = 8…" at bounding box center [127, 107] width 208 height 91
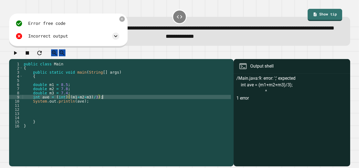
click at [122, 111] on div "public class Main { public static void main ( String [ ] args ) { double m1 = 8…" at bounding box center [127, 107] width 208 height 91
click at [99, 110] on div "public class Main { public static void main ( String [ ] args ) { double m1 = 8…" at bounding box center [127, 107] width 208 height 91
click at [144, 111] on div "public class Main { public static void main ( String [ ] args ) { double m1 = 8…" at bounding box center [127, 107] width 208 height 91
click at [110, 110] on div "public class Main { public static void main ( String [ ] args ) { double m1 = 8…" at bounding box center [127, 107] width 208 height 91
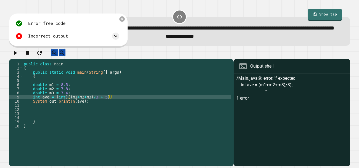
scroll to position [0, 6]
click at [19, 56] on icon "button" at bounding box center [15, 53] width 7 height 7
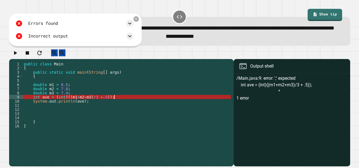
click at [115, 111] on div "public class Main { public static void main ( String [ ] args ) { double m1 = 8…" at bounding box center [127, 107] width 208 height 91
type textarea "**********"
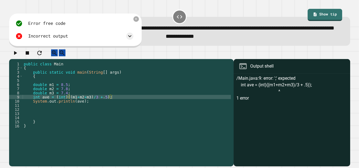
click at [19, 56] on icon "button" at bounding box center [15, 53] width 7 height 7
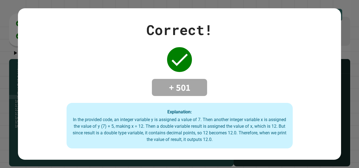
click at [74, 23] on div "Correct! + 501 Explanation: In the provided code, an integer variable y is assi…" at bounding box center [179, 84] width 323 height 129
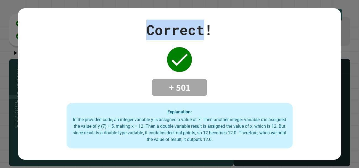
click at [74, 23] on div "Correct! + 501 Explanation: In the provided code, an integer variable y is assi…" at bounding box center [179, 84] width 323 height 129
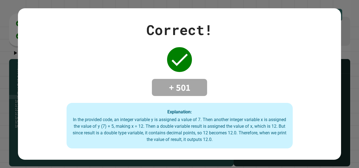
click at [74, 23] on div "Correct! + 501 Explanation: In the provided code, an integer variable y is assi…" at bounding box center [179, 84] width 323 height 129
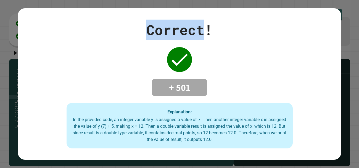
click at [74, 23] on div "Correct! + 501 Explanation: In the provided code, an integer variable y is assi…" at bounding box center [179, 84] width 323 height 129
click at [74, 54] on div "Correct! + 501 Explanation: In the provided code, an integer variable y is assi…" at bounding box center [179, 84] width 323 height 129
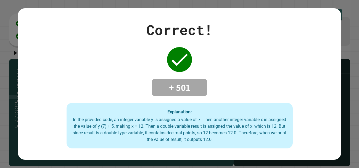
click at [74, 54] on div "Correct! + 501 Explanation: In the provided code, an integer variable y is assi…" at bounding box center [179, 84] width 323 height 129
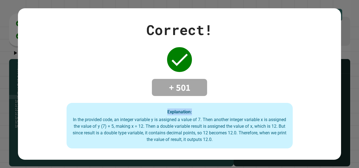
click at [30, 84] on div "Correct! + 501 Explanation: In the provided code, an integer variable y is assi…" at bounding box center [179, 84] width 323 height 129
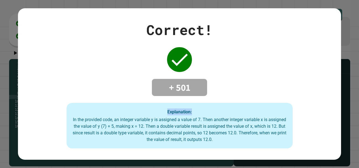
click at [30, 84] on div "Correct! + 501 Explanation: In the provided code, an integer variable y is assi…" at bounding box center [179, 84] width 323 height 129
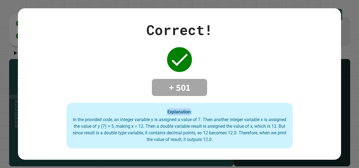
click at [30, 84] on div "Correct! + 501 Explanation: In the provided code, an integer variable y is assi…" at bounding box center [179, 84] width 323 height 129
click at [102, 95] on div "Correct! + 501 Explanation: In the provided code, an integer variable y is assi…" at bounding box center [179, 84] width 323 height 129
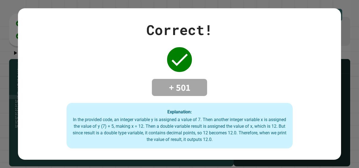
click at [102, 95] on div "Correct! + 501 Explanation: In the provided code, an integer variable y is assi…" at bounding box center [179, 84] width 323 height 129
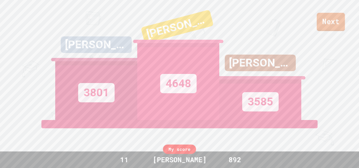
click at [342, 28] on link "Next" at bounding box center [331, 22] width 28 height 18
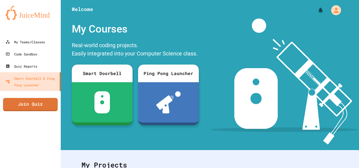
click at [259, 34] on div at bounding box center [284, 82] width 149 height 126
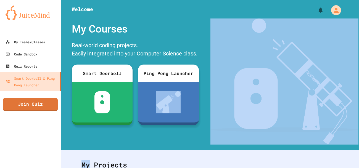
click at [259, 34] on img at bounding box center [285, 82] width 148 height 126
click at [33, 40] on div "My Teams/Classes" at bounding box center [25, 42] width 41 height 7
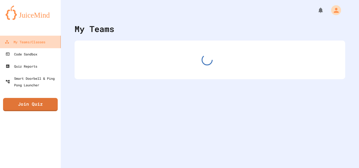
click at [33, 40] on div "My Teams/Classes" at bounding box center [25, 42] width 41 height 7
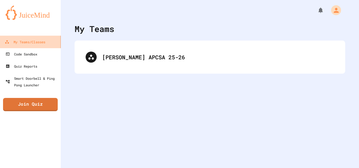
click at [33, 40] on div "My Teams/Classes" at bounding box center [25, 42] width 41 height 7
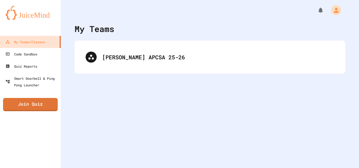
click at [99, 88] on div "My Teams [PERSON_NAME] APCSA 25-26" at bounding box center [210, 84] width 298 height 168
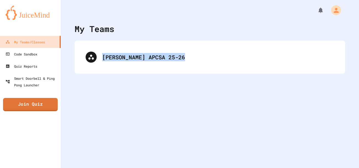
click at [99, 88] on div "My Teams [PERSON_NAME] APCSA 25-26" at bounding box center [210, 84] width 298 height 168
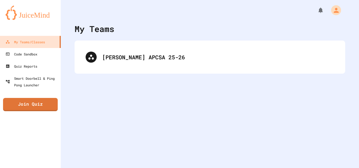
click at [99, 88] on div "My Teams [PERSON_NAME] APCSA 25-26" at bounding box center [210, 84] width 298 height 168
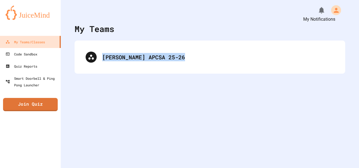
click at [314, 10] on div "My Notifications" at bounding box center [316, 10] width 22 height 11
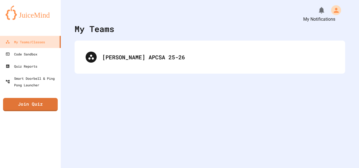
click at [314, 10] on div "My Notifications" at bounding box center [316, 10] width 22 height 11
click at [318, 13] on icon "My Notifications" at bounding box center [322, 10] width 8 height 8
click at [283, 13] on div at bounding box center [179, 84] width 359 height 168
click at [325, 70] on div "[PERSON_NAME] APCSA 25-26" at bounding box center [210, 57] width 271 height 33
click at [120, 162] on div "My Teams [PERSON_NAME] APCSA 25-26" at bounding box center [210, 84] width 298 height 168
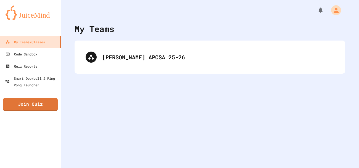
click at [217, 137] on div "My Teams [PERSON_NAME] APCSA 25-26" at bounding box center [210, 84] width 298 height 168
click at [16, 57] on div "Code Sandbox" at bounding box center [21, 54] width 33 height 7
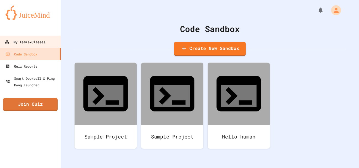
click at [21, 40] on div "My Teams/Classes" at bounding box center [25, 42] width 41 height 7
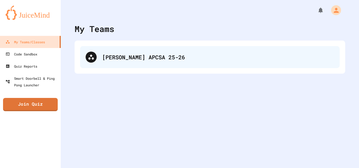
click at [124, 61] on div "[PERSON_NAME] APCSA 25-26" at bounding box center [218, 57] width 232 height 8
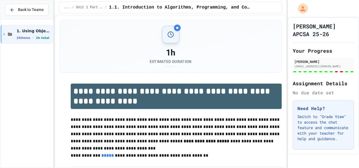
click at [27, 33] on div "1. Using Objects and Methods 26 items • 2h total" at bounding box center [34, 34] width 35 height 12
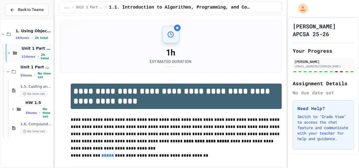
click at [27, 54] on div "Unit 1 Part 1: 1.1 - 1.4 21 items • 2h total" at bounding box center [37, 53] width 30 height 15
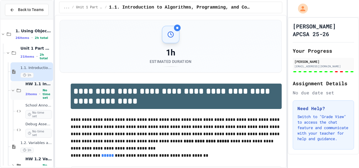
click at [37, 96] on div "2 items • No time set" at bounding box center [38, 94] width 27 height 11
click at [35, 92] on div "2 items • No time set" at bounding box center [38, 94] width 27 height 11
click at [31, 115] on span "No time set" at bounding box center [38, 114] width 27 height 9
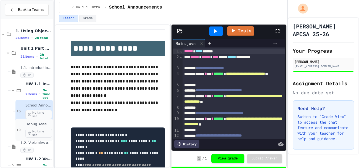
click at [30, 127] on div "Debug Assembly No time set" at bounding box center [38, 130] width 27 height 16
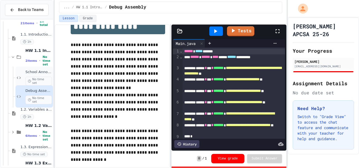
scroll to position [37, 0]
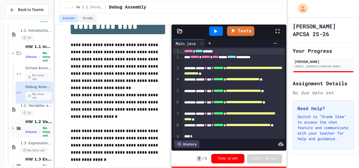
click at [41, 122] on span "HW 1.2 Variables and Data Types" at bounding box center [38, 121] width 27 height 5
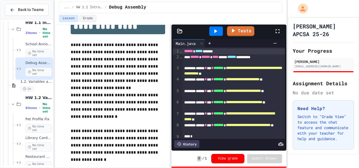
scroll to position [62, 0]
click at [36, 118] on span "Pet Profile Fix" at bounding box center [38, 118] width 27 height 5
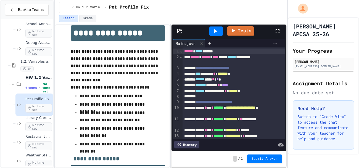
scroll to position [17, 0]
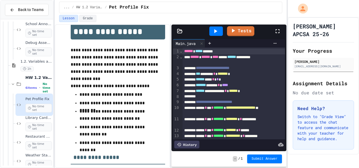
click at [212, 32] on icon at bounding box center [215, 31] width 7 height 7
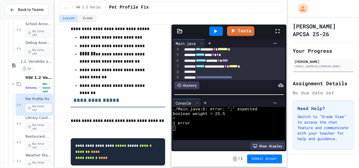
scroll to position [23, 0]
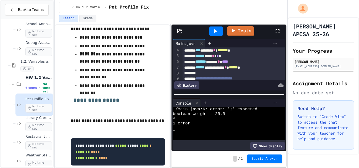
click at [260, 61] on div "******* ****** * ****" at bounding box center [234, 62] width 103 height 6
click at [217, 33] on icon at bounding box center [215, 31] width 7 height 7
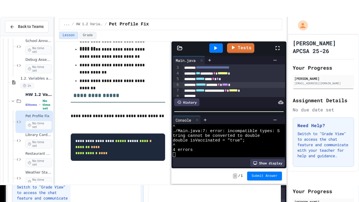
scroll to position [17, 0]
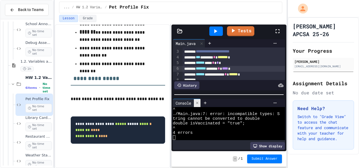
click at [198, 102] on icon at bounding box center [197, 103] width 4 height 4
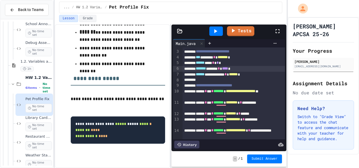
click at [276, 32] on icon at bounding box center [278, 31] width 4 height 4
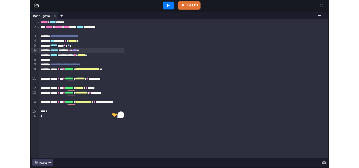
scroll to position [0, 0]
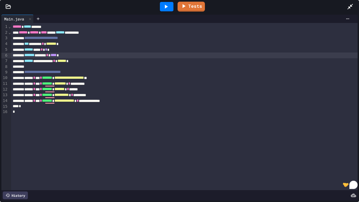
click at [356, 6] on div at bounding box center [353, 6] width 12 height 15
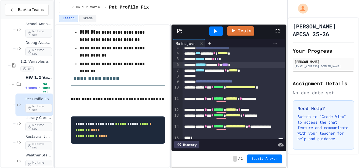
scroll to position [21, 0]
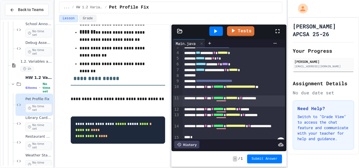
click at [276, 99] on div "****** * *** * ******* * ******** * *********" at bounding box center [234, 101] width 103 height 11
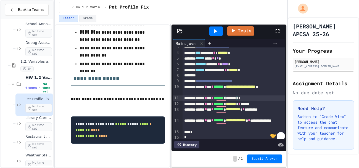
click at [223, 90] on div "**********" at bounding box center [234, 89] width 103 height 11
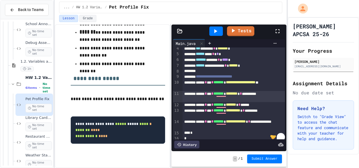
scroll to position [26, 0]
click at [213, 34] on icon at bounding box center [215, 31] width 7 height 7
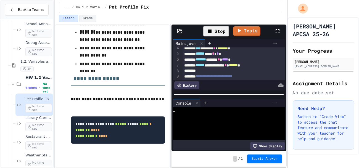
scroll to position [52, 0]
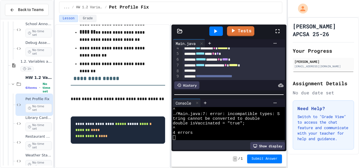
click at [230, 67] on div "**********" at bounding box center [234, 66] width 103 height 6
click at [267, 64] on div "**********" at bounding box center [234, 66] width 103 height 6
click at [254, 64] on div "**********" at bounding box center [234, 66] width 103 height 6
click at [236, 64] on span "****" at bounding box center [233, 65] width 6 height 4
click at [215, 35] on div at bounding box center [216, 31] width 14 height 9
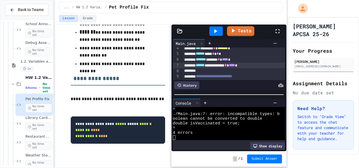
click at [219, 59] on div "******* ****** * **** *" at bounding box center [234, 60] width 103 height 6
click at [218, 65] on div "**********" at bounding box center [234, 66] width 103 height 6
click at [220, 34] on div at bounding box center [216, 31] width 14 height 9
click at [217, 54] on div "****** *** * * *" at bounding box center [234, 54] width 103 height 6
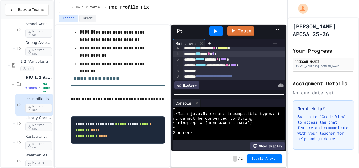
scroll to position [0, 0]
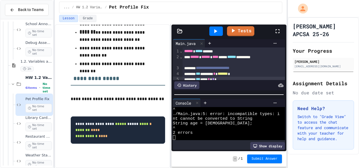
click at [210, 74] on div "*** ******* * ******* *" at bounding box center [234, 74] width 103 height 6
click at [216, 30] on icon at bounding box center [215, 31] width 3 height 4
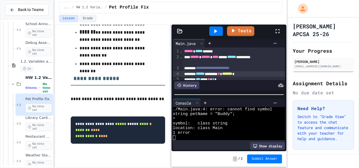
click at [205, 73] on span "******" at bounding box center [200, 74] width 9 height 4
click at [214, 30] on icon at bounding box center [215, 31] width 7 height 7
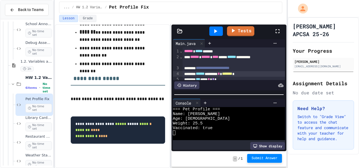
click at [258, 157] on span "Submit Answer" at bounding box center [265, 158] width 26 height 4
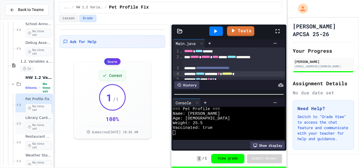
click at [41, 115] on div "Library Card Creator No time set" at bounding box center [34, 123] width 38 height 22
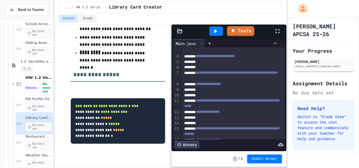
scroll to position [24, 0]
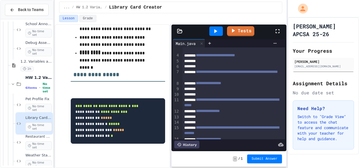
click at [216, 60] on div at bounding box center [234, 62] width 103 height 6
click at [33, 100] on span "Pet Profile Fix" at bounding box center [38, 99] width 27 height 5
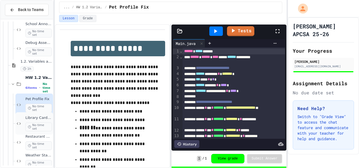
click at [37, 116] on span "Library Card Creator" at bounding box center [38, 118] width 27 height 5
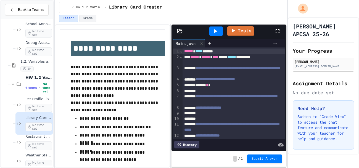
click at [222, 83] on div "****** *" at bounding box center [234, 86] width 103 height 6
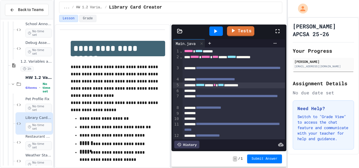
click at [232, 112] on div "To enrich screen reader interactions, please activate Accessibility in Grammarl…" at bounding box center [234, 114] width 103 height 6
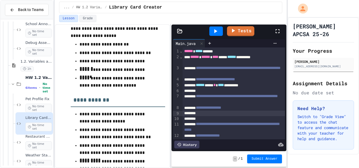
scroll to position [183, 0]
